Goal: Task Accomplishment & Management: Complete application form

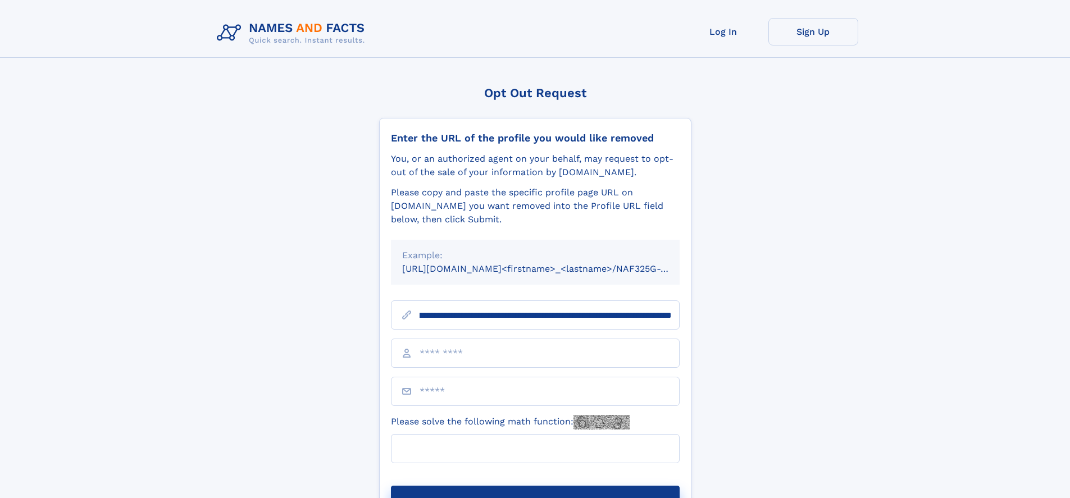
scroll to position [0, 122]
type input "**********"
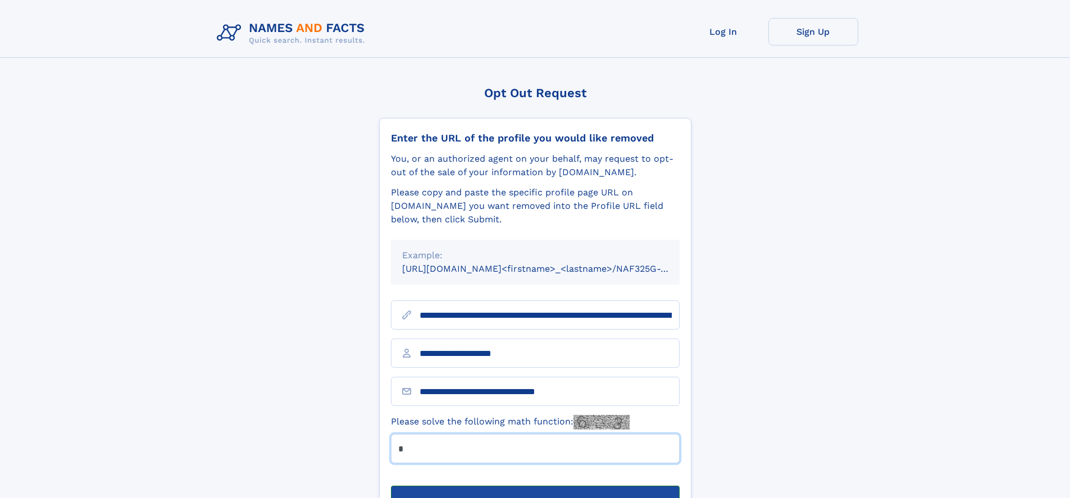
type input "*"
click at [535, 486] on button "Submit Opt Out Request" at bounding box center [535, 504] width 289 height 36
